Goal: Information Seeking & Learning: Find specific fact

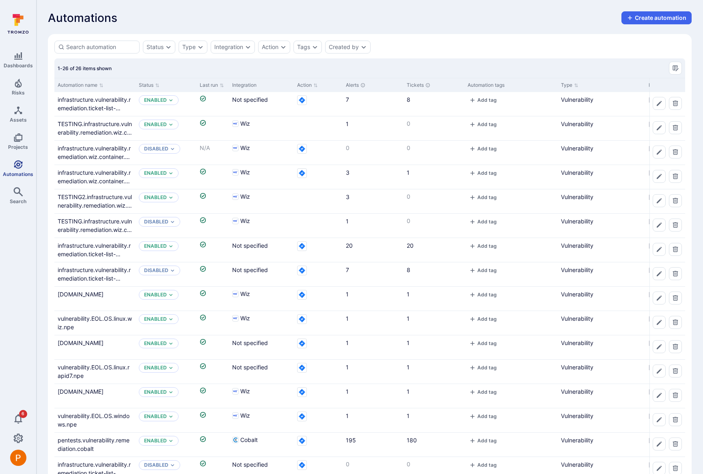
click at [25, 167] on link "Automations" at bounding box center [18, 169] width 36 height 24
click at [20, 142] on icon "Projects" at bounding box center [18, 138] width 10 height 10
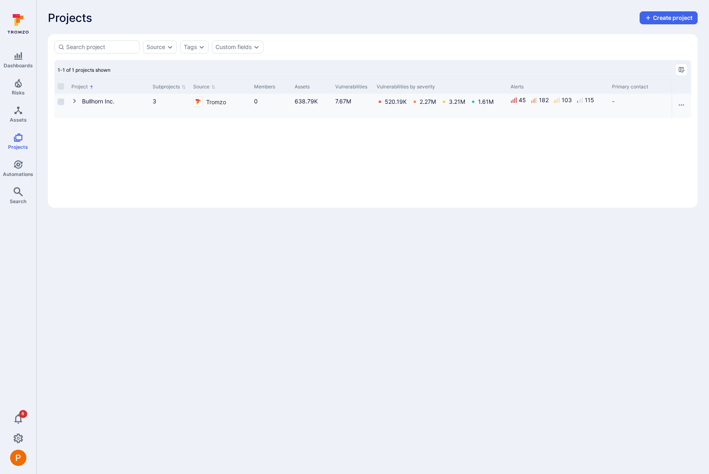
click at [75, 103] on icon "Cell for Project" at bounding box center [74, 101] width 6 height 6
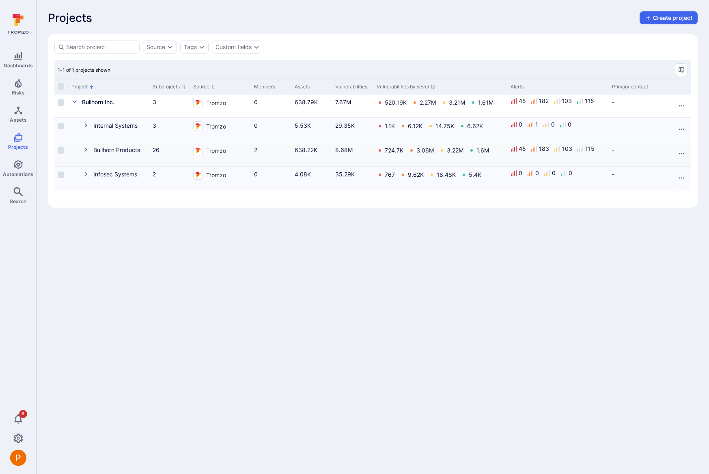
click at [88, 149] on icon "Cell for Project" at bounding box center [86, 149] width 6 height 6
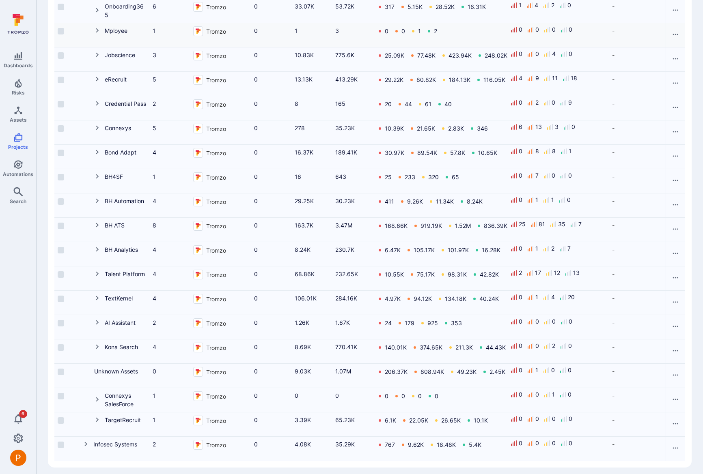
scroll to position [372, 0]
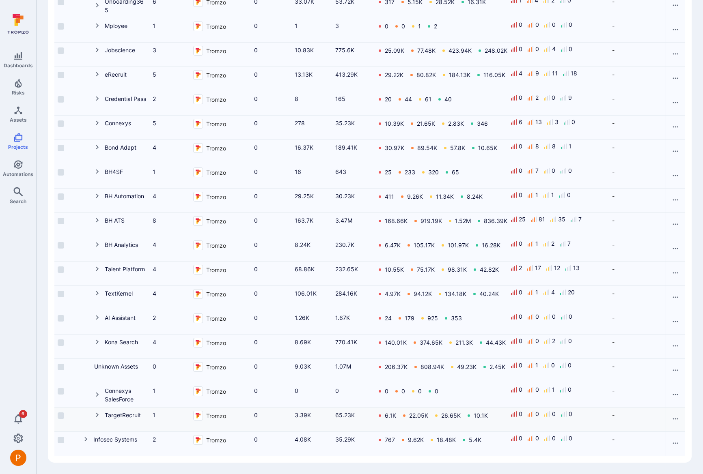
click at [97, 413] on icon "Cell for Project" at bounding box center [97, 415] width 3 height 4
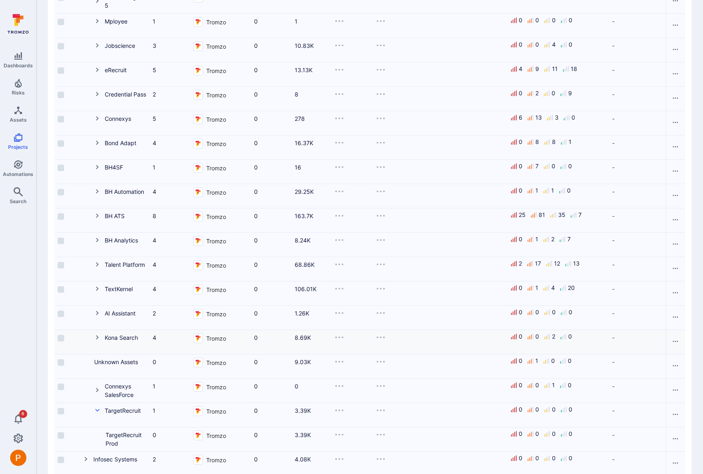
scroll to position [396, 0]
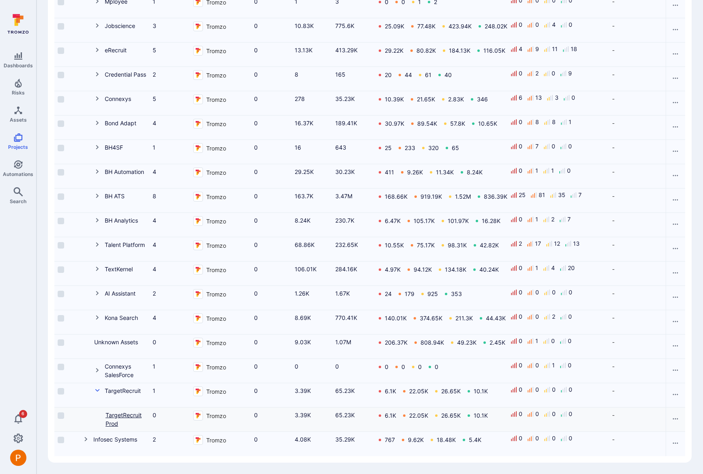
click at [133, 412] on link "TargetRecruit Prod" at bounding box center [124, 419] width 36 height 15
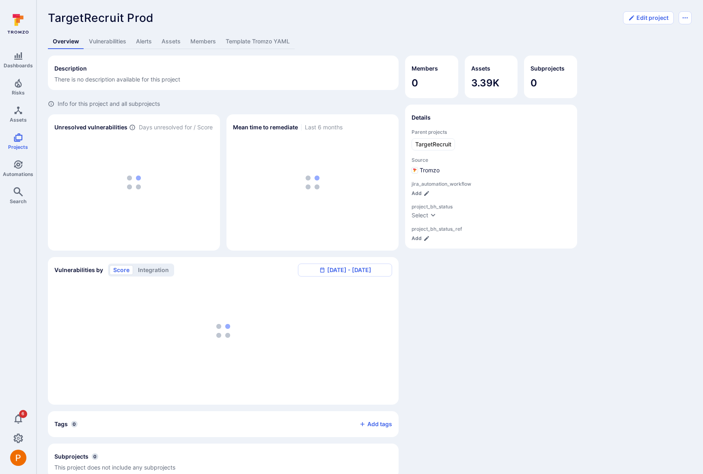
scroll to position [2, 0]
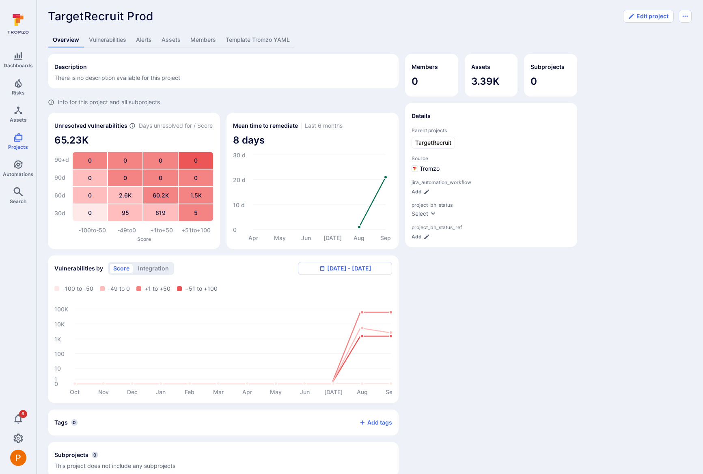
click at [121, 42] on link "Vulnerabilities" at bounding box center [107, 39] width 47 height 15
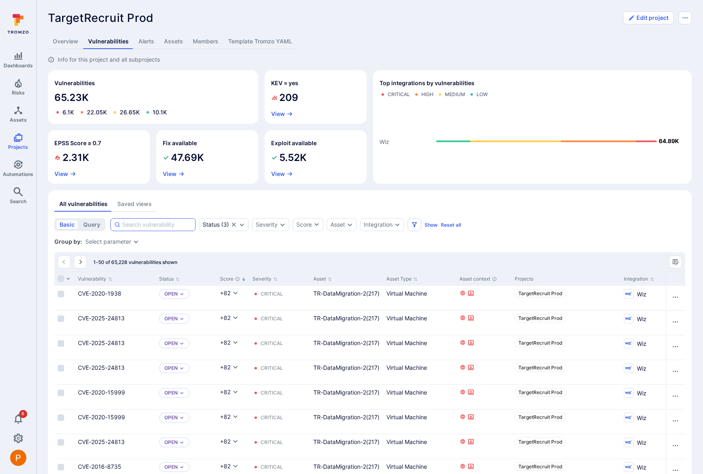
click at [139, 228] on input at bounding box center [157, 225] width 70 height 8
type input "ftp"
click at [528, 37] on div "Overview Vulnerabilities Alerts Assets Members Template Tromzo YAML" at bounding box center [370, 41] width 644 height 15
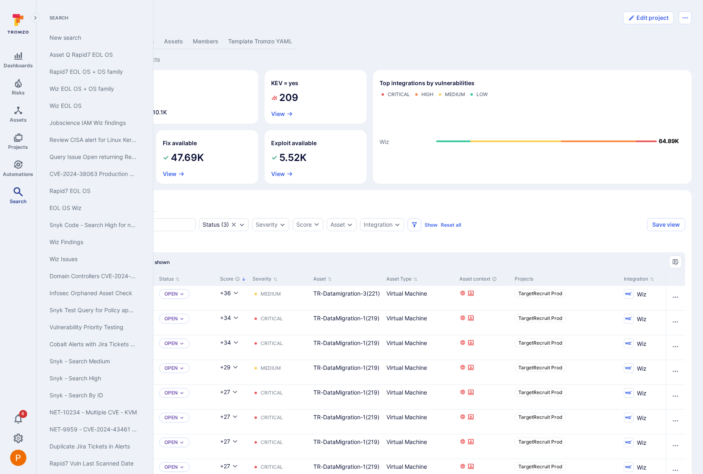
click at [25, 200] on span "Search" at bounding box center [18, 201] width 17 height 6
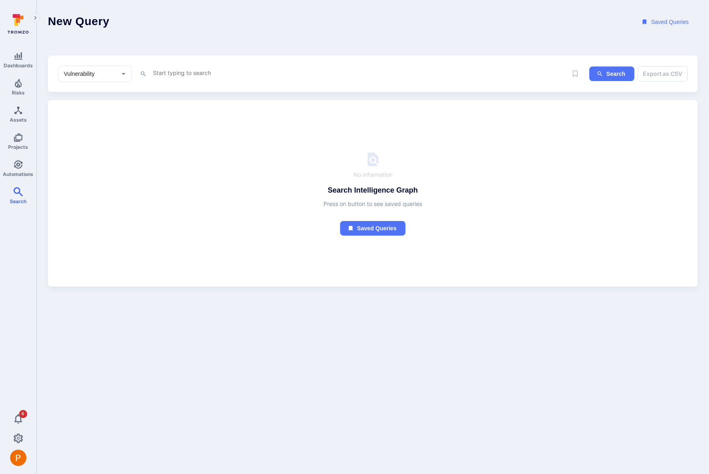
click at [179, 75] on textarea "Intelligence Graph search area" at bounding box center [356, 73] width 409 height 10
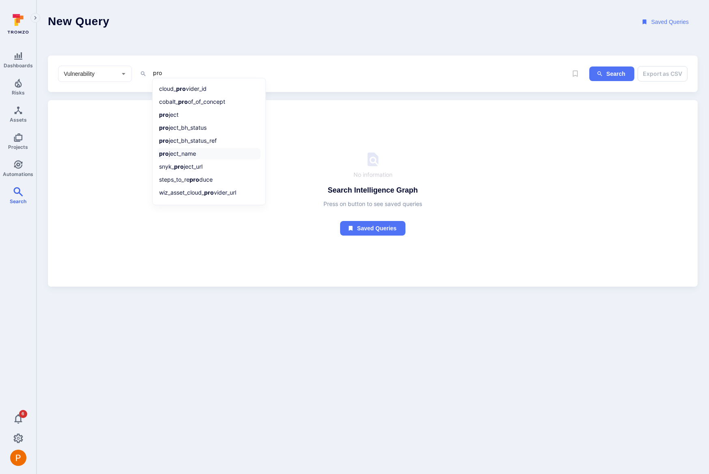
click at [196, 154] on li "pro ject_name" at bounding box center [208, 153] width 103 height 11
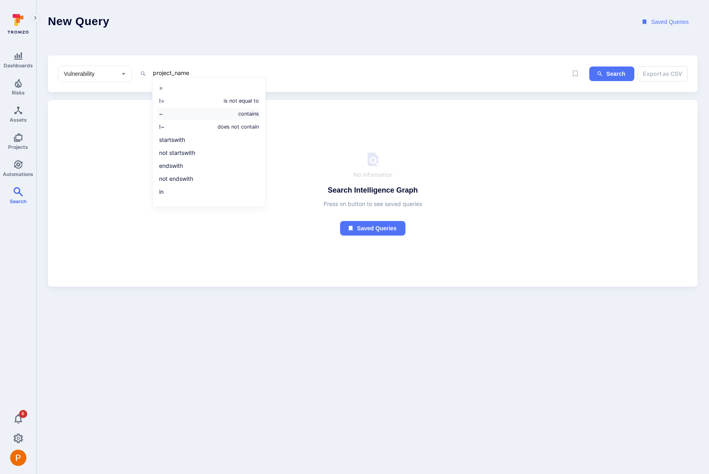
click at [166, 118] on li "~ contains" at bounding box center [208, 113] width 103 height 11
click at [167, 118] on li "~ contains" at bounding box center [208, 114] width 103 height 11
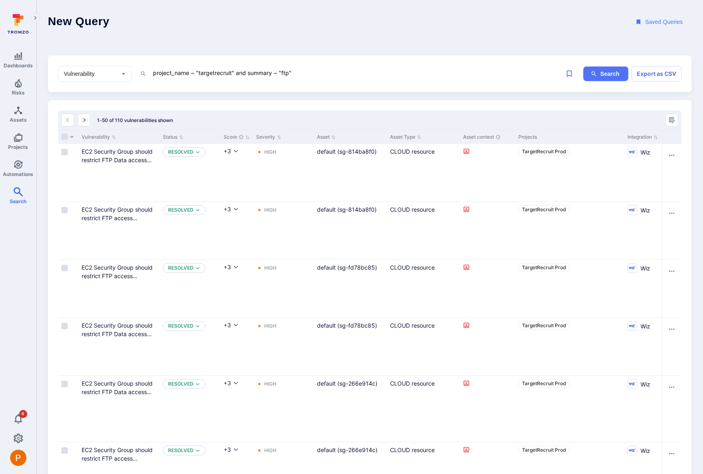
click at [324, 73] on textarea "project_name ~ "targetrecruit" and summary ~ "ftp"" at bounding box center [354, 73] width 405 height 10
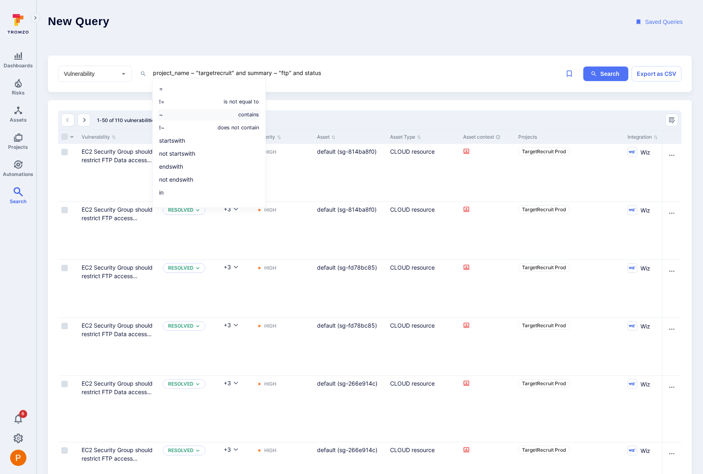
click at [217, 114] on li "~ contains" at bounding box center [208, 114] width 103 height 11
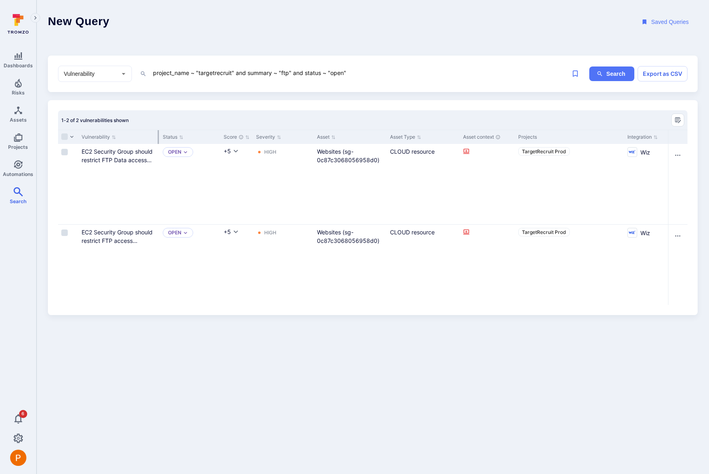
type textarea "project_name ~ "targetrecruit" and summary ~ "ftp" and status ~ "open""
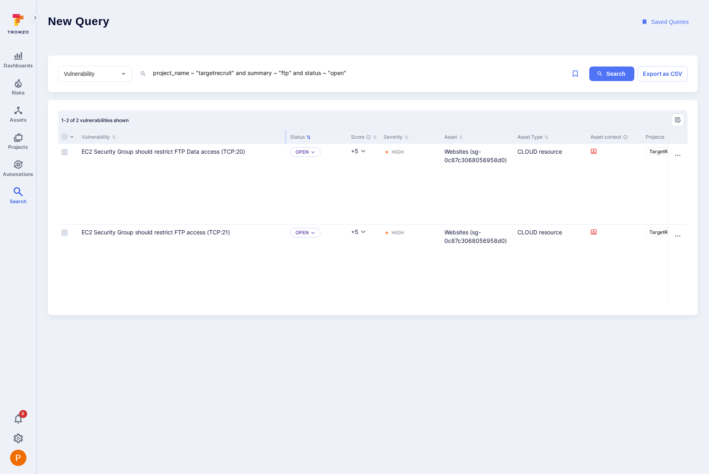
drag, startPoint x: 158, startPoint y: 136, endPoint x: 286, endPoint y: 138, distance: 127.4
click at [286, 138] on div at bounding box center [285, 137] width 1 height 14
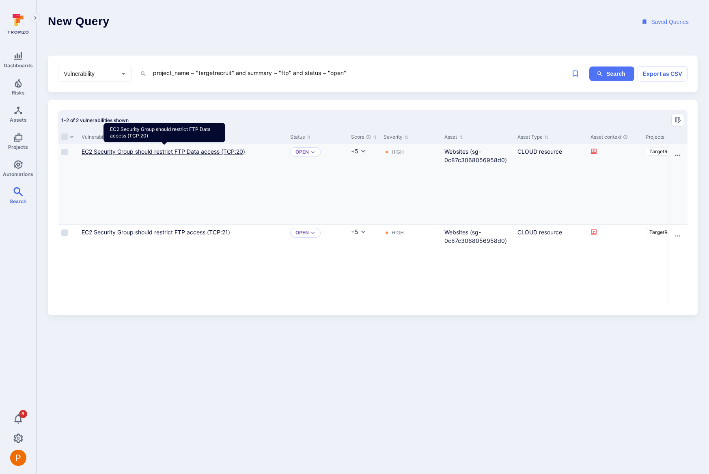
click at [199, 151] on link "EC2 Security Group should restrict FTP Data access (TCP:20)" at bounding box center [164, 151] width 164 height 7
